Goal: Transaction & Acquisition: Book appointment/travel/reservation

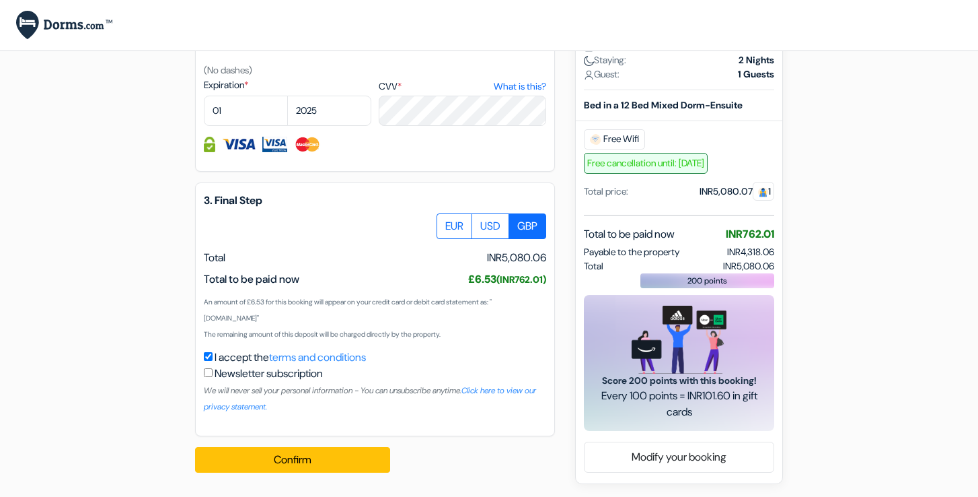
scroll to position [690, 0]
click at [450, 234] on label "EUR" at bounding box center [455, 226] width 36 height 26
click at [446, 222] on input "EUR" at bounding box center [441, 217] width 9 height 9
radio input "true"
click at [491, 223] on label "USD" at bounding box center [491, 226] width 38 height 26
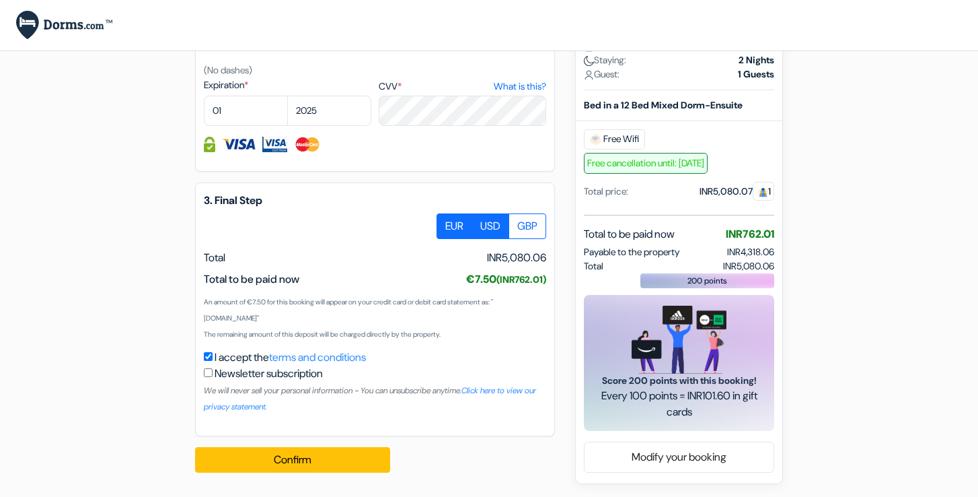
click at [446, 222] on input "USD" at bounding box center [441, 217] width 9 height 9
radio input "true"
click at [464, 225] on label "EUR" at bounding box center [455, 226] width 36 height 26
click at [446, 222] on input "EUR" at bounding box center [441, 217] width 9 height 9
radio input "true"
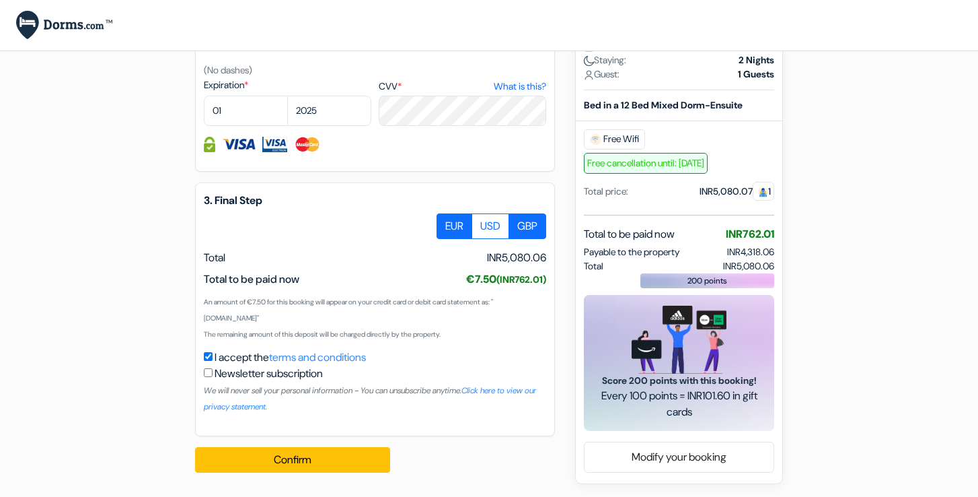
click at [509, 231] on label "GBP" at bounding box center [528, 226] width 38 height 26
click at [446, 222] on input "GBP" at bounding box center [441, 217] width 9 height 9
radio input "true"
click at [460, 223] on label "EUR" at bounding box center [455, 226] width 36 height 26
click at [446, 222] on input "EUR" at bounding box center [441, 217] width 9 height 9
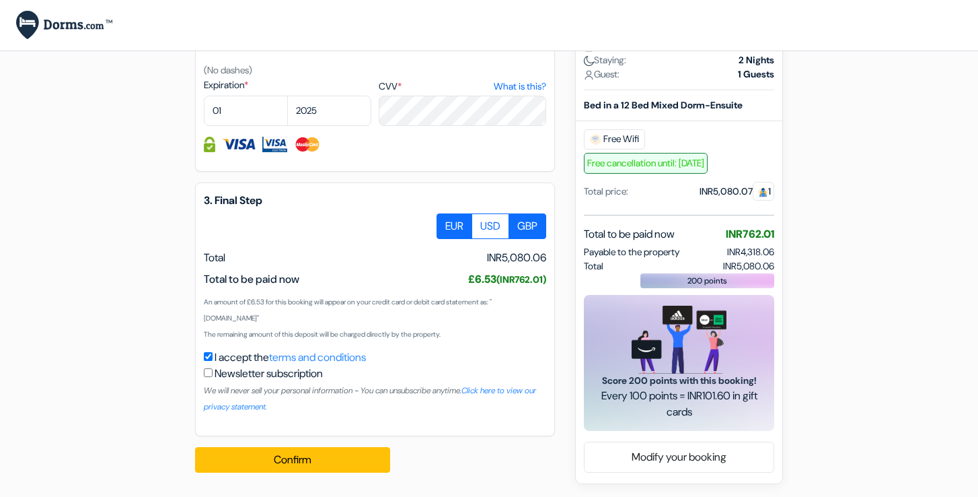
radio input "true"
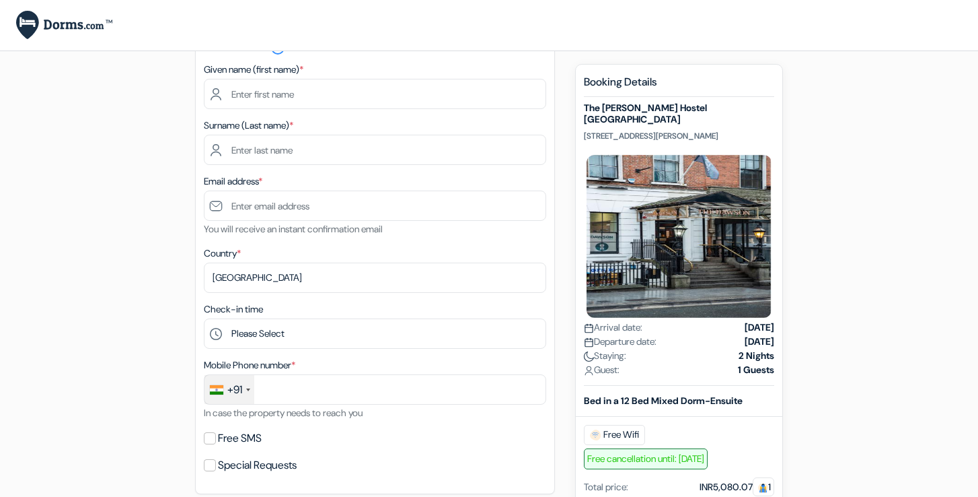
scroll to position [106, 0]
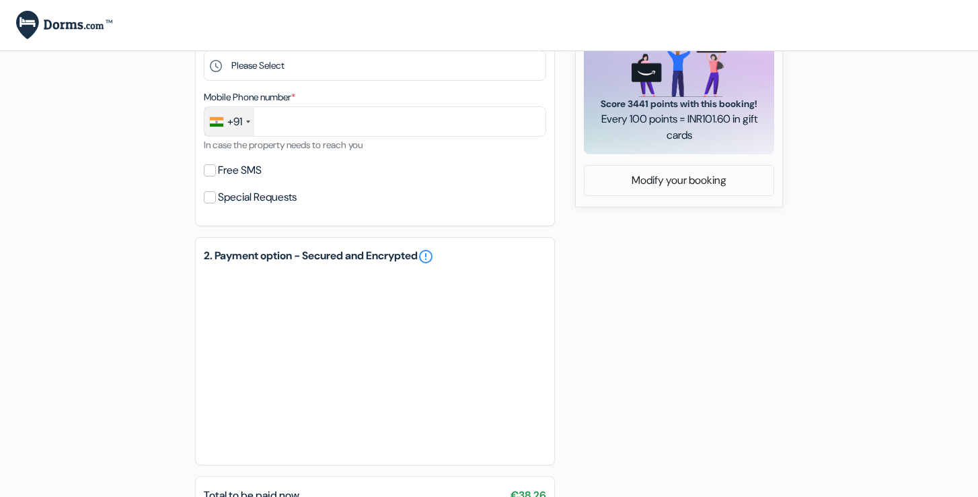
scroll to position [544, 0]
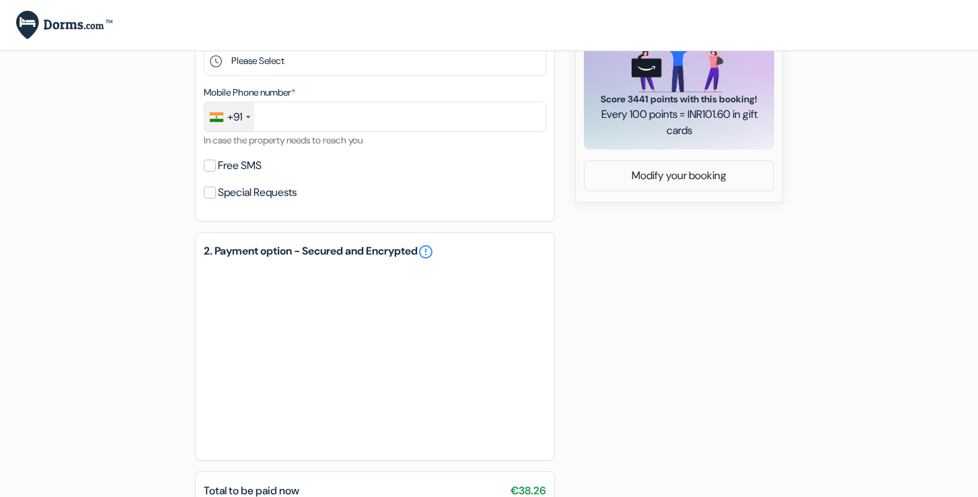
click at [680, 188] on link "Modify your booking" at bounding box center [679, 176] width 189 height 26
